Goal: Transaction & Acquisition: Obtain resource

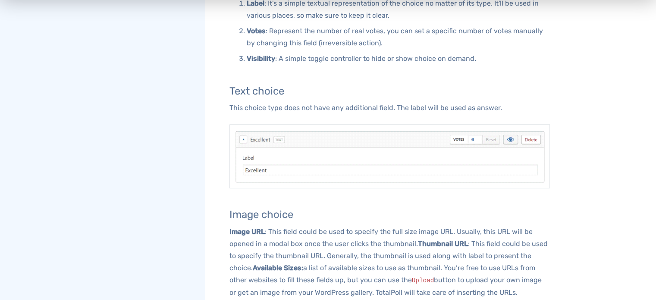
click at [324, 148] on img at bounding box center [389, 156] width 320 height 64
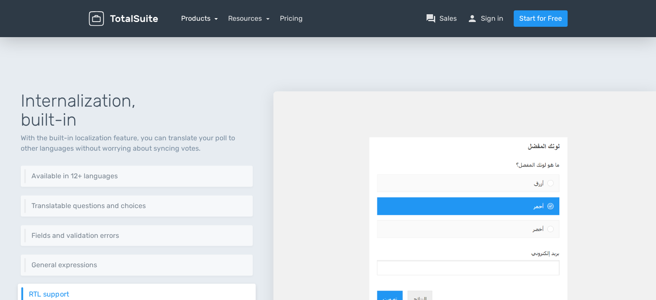
click at [211, 18] on link "Products" at bounding box center [199, 18] width 37 height 8
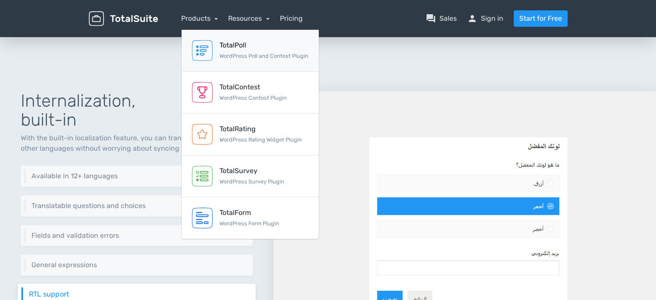
click at [223, 45] on div "TotalPoll" at bounding box center [264, 45] width 89 height 10
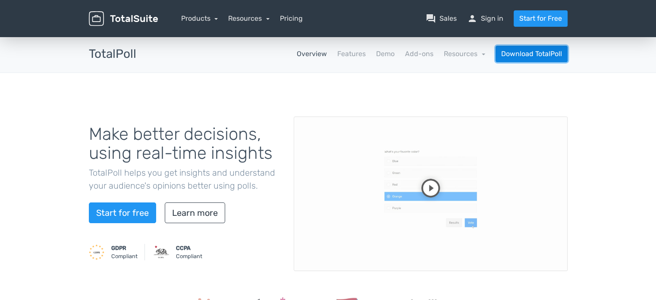
click at [537, 53] on link "Download TotalPoll" at bounding box center [532, 54] width 72 height 16
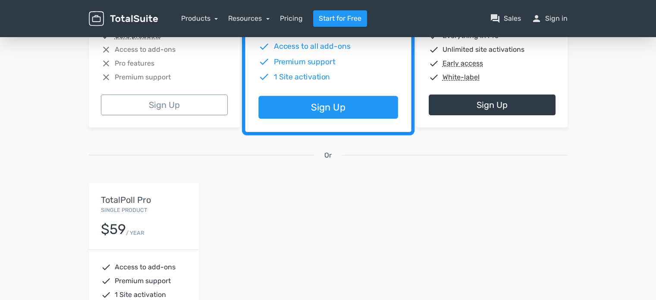
scroll to position [216, 0]
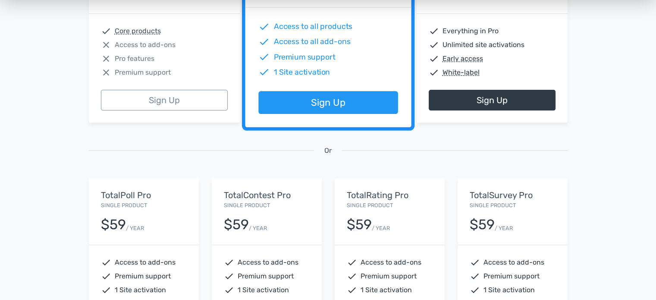
click at [134, 67] on div "check Core products close Access to add-ons close Pro features close Premium su…" at bounding box center [164, 52] width 151 height 76
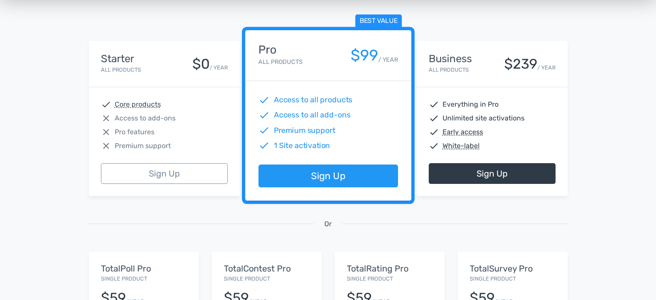
scroll to position [129, 0]
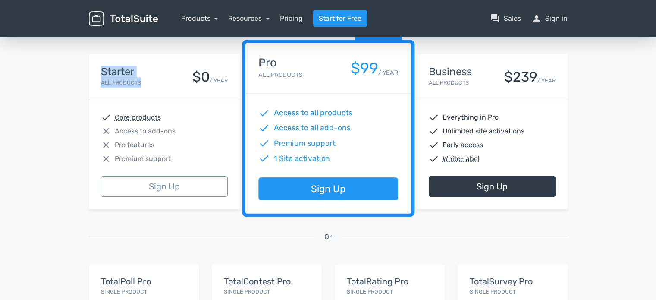
drag, startPoint x: 101, startPoint y: 70, endPoint x: 141, endPoint y: 79, distance: 41.1
click at [141, 79] on div "Starter All Products $0 / YEAR" at bounding box center [164, 77] width 127 height 22
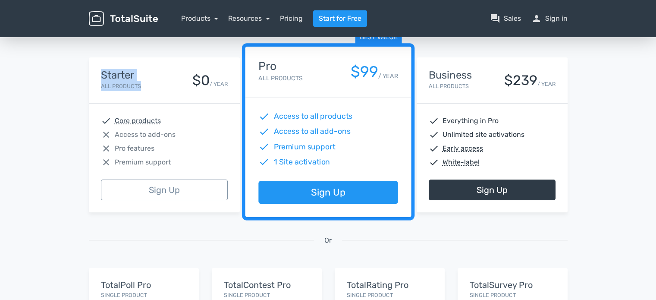
scroll to position [0, 0]
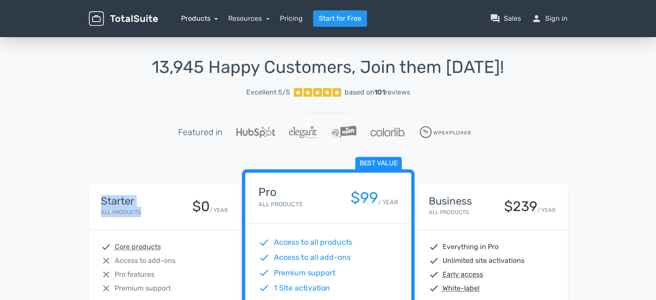
click at [206, 18] on link "Products" at bounding box center [199, 18] width 37 height 8
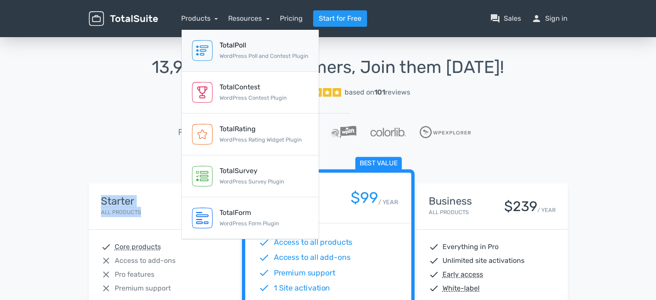
click at [247, 46] on div "TotalPoll" at bounding box center [264, 45] width 89 height 10
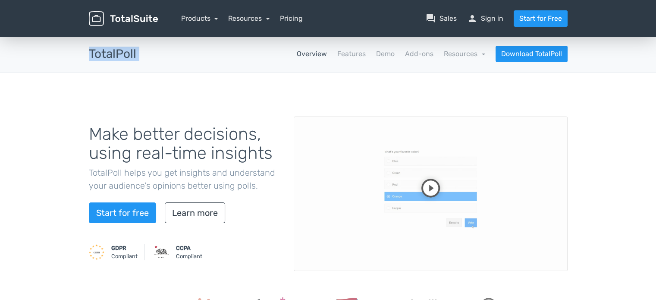
drag, startPoint x: 140, startPoint y: 53, endPoint x: 91, endPoint y: 57, distance: 48.4
click at [91, 57] on div "TotalPoll apps Overview Features Demo Add-ons Resources school Documentation ar…" at bounding box center [328, 54] width 492 height 16
copy div "TotalPoll apps"
click at [204, 213] on link "Learn more" at bounding box center [195, 212] width 60 height 21
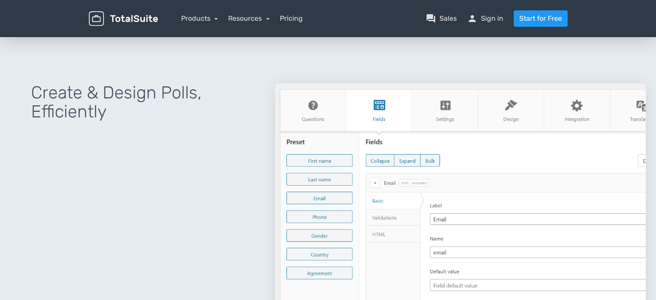
scroll to position [334, 0]
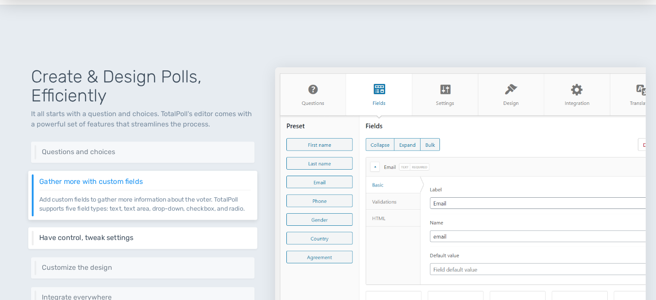
click at [169, 227] on div "Have control, tweak settings Control different aspects of your poll via a set o…" at bounding box center [142, 238] width 229 height 22
